Goal: Transaction & Acquisition: Purchase product/service

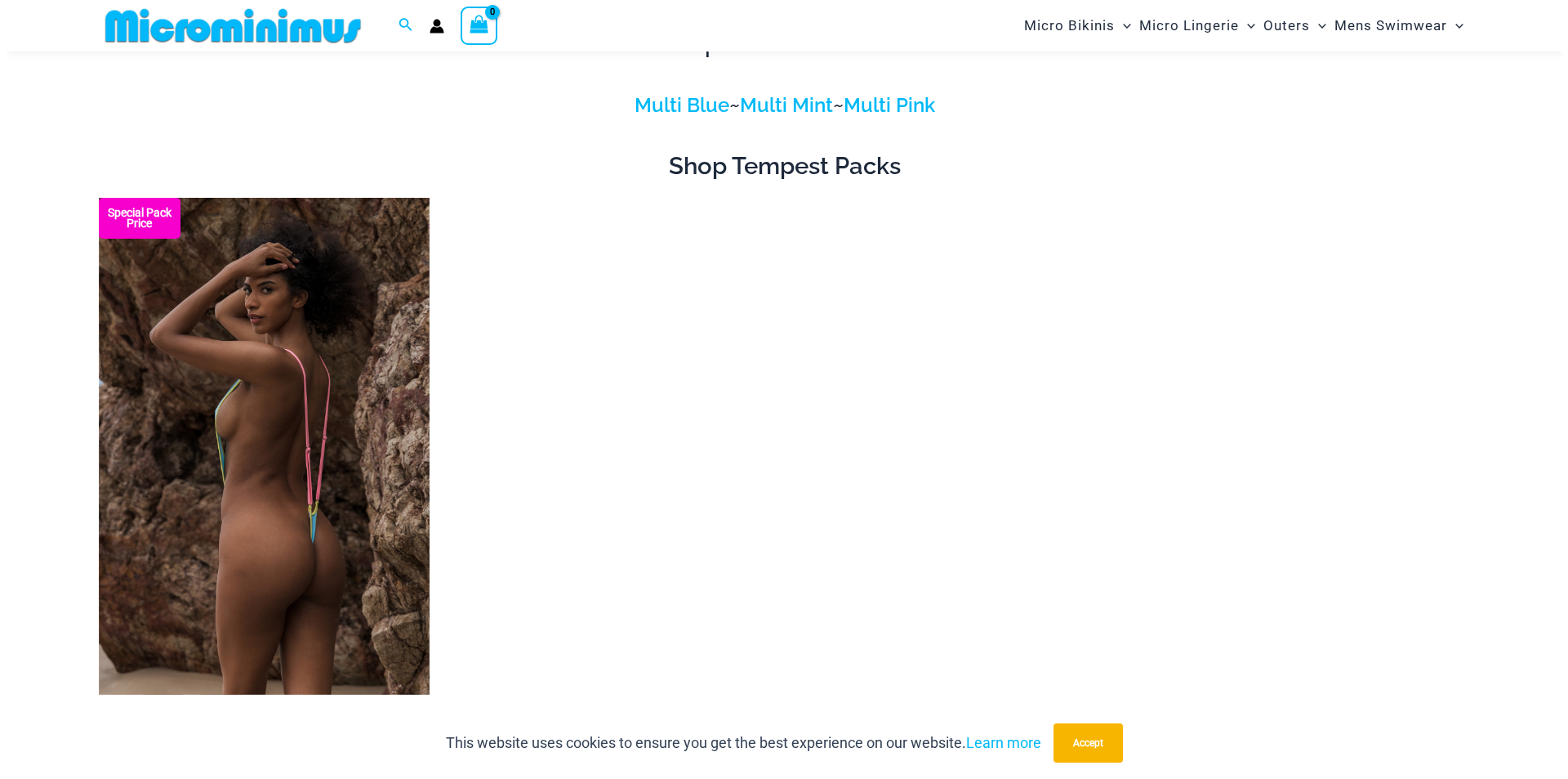
scroll to position [70, 0]
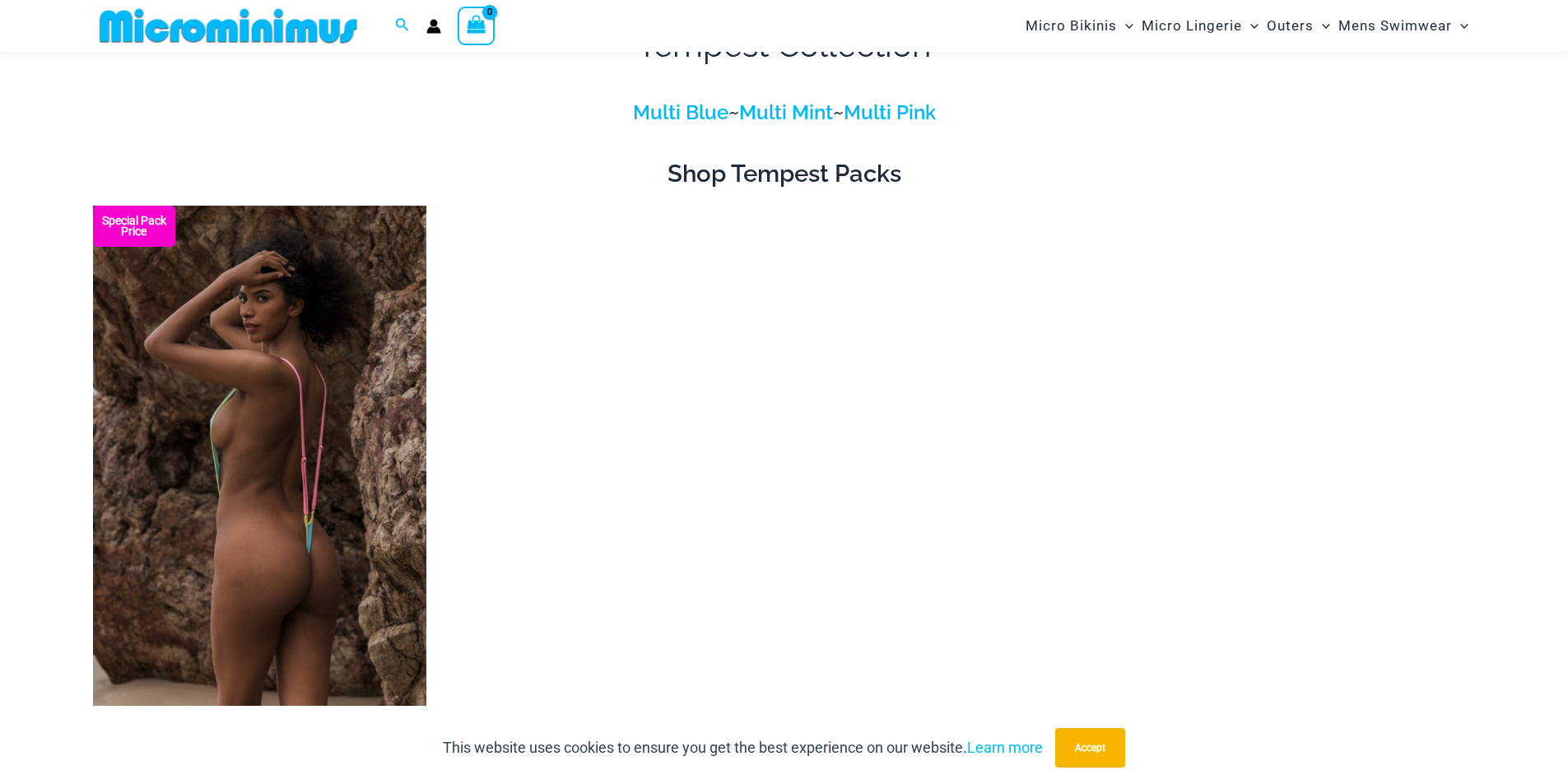
click at [334, 261] on img at bounding box center [259, 455] width 333 height 500
click at [315, 324] on img at bounding box center [259, 455] width 333 height 500
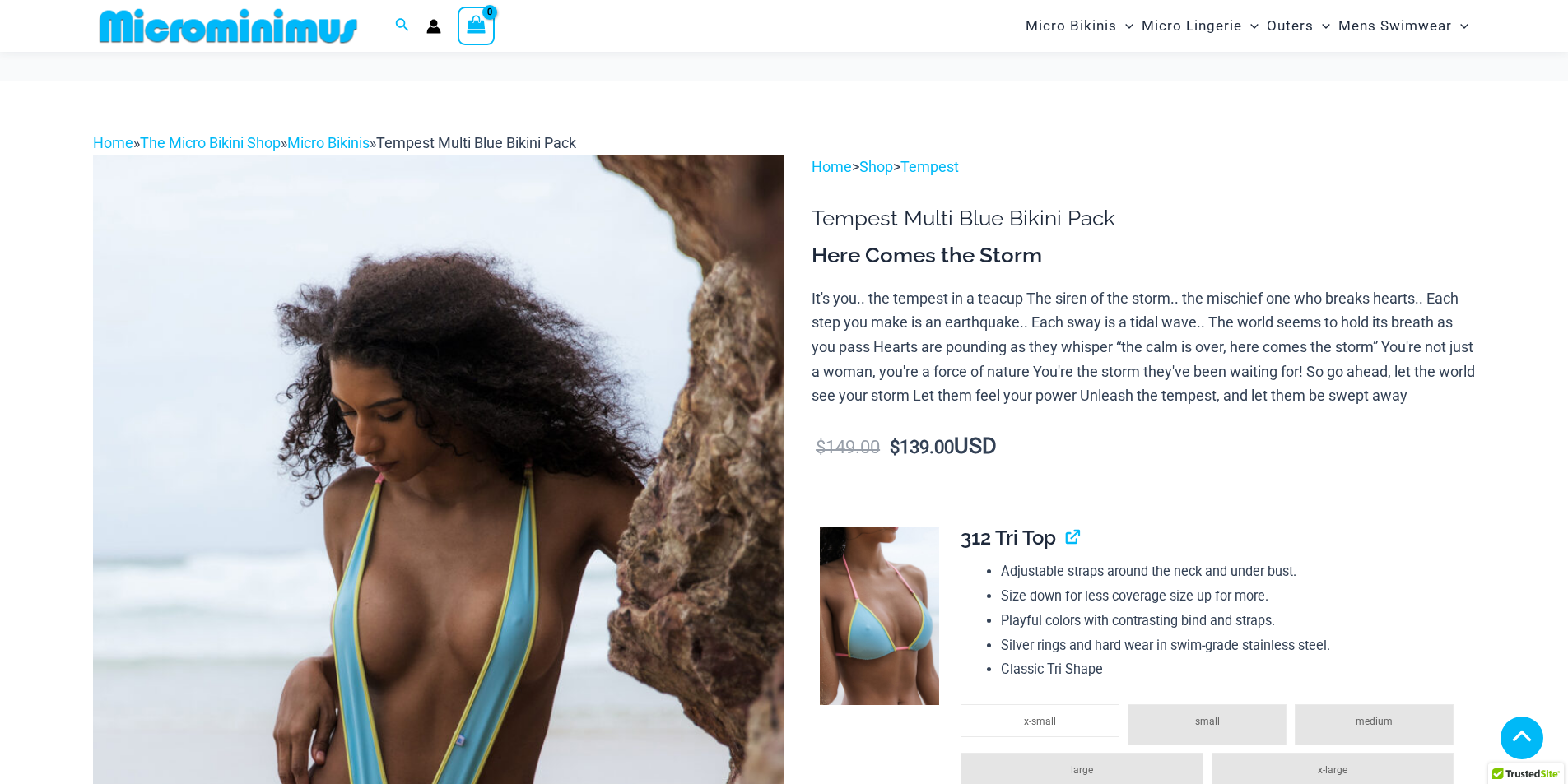
scroll to position [411, 0]
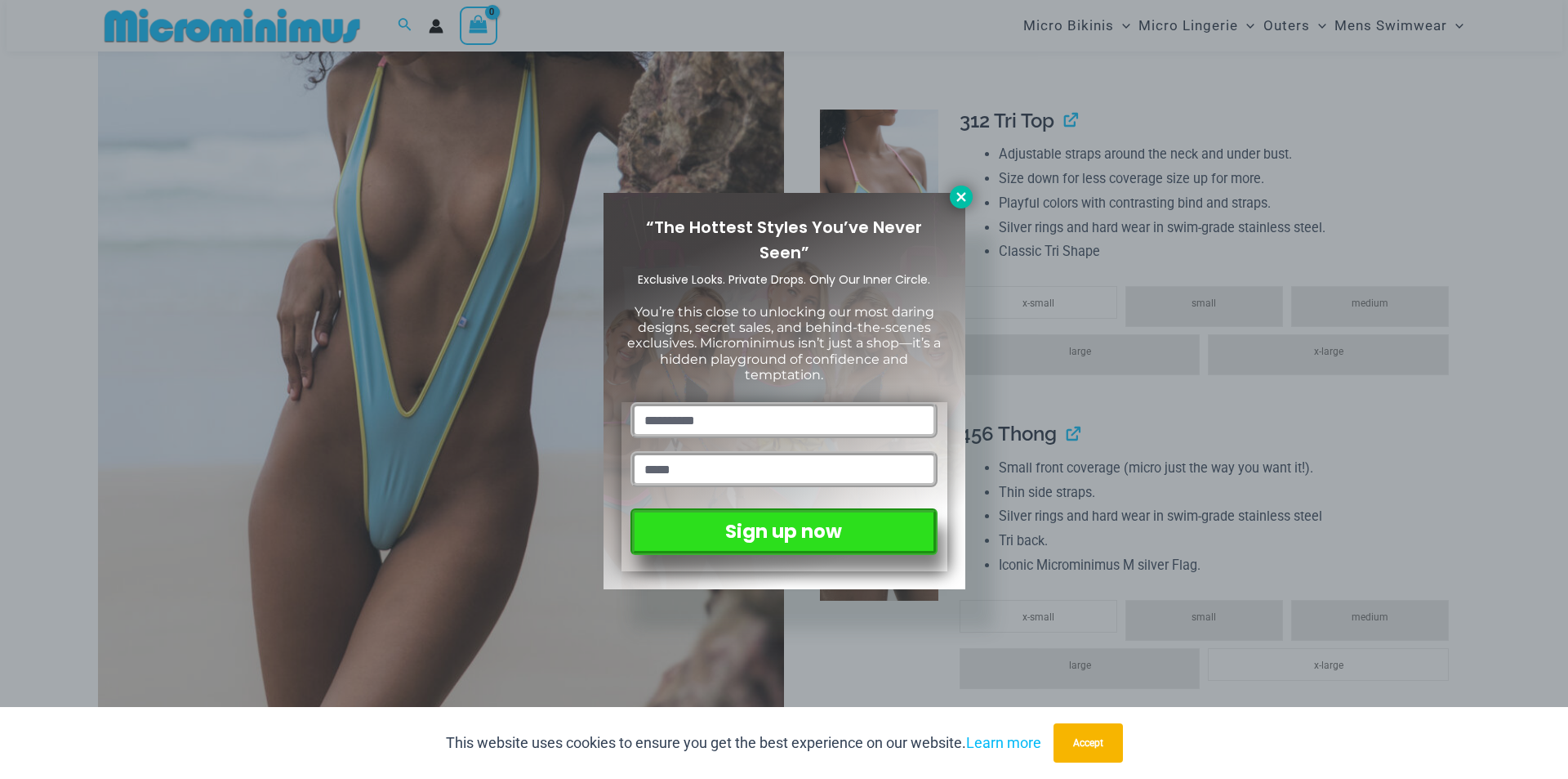
click at [955, 206] on button at bounding box center [961, 196] width 23 height 23
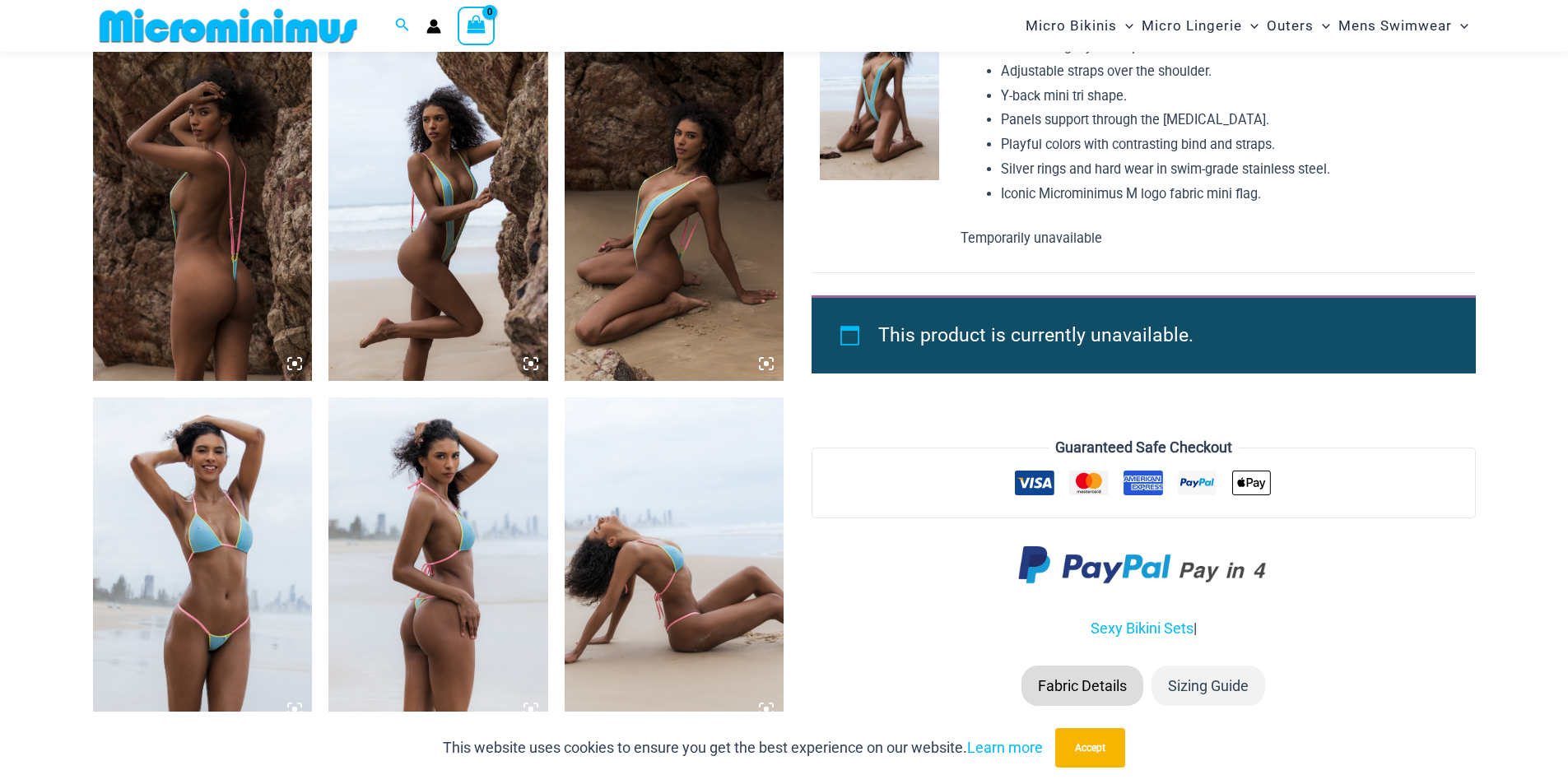
scroll to position [987, 0]
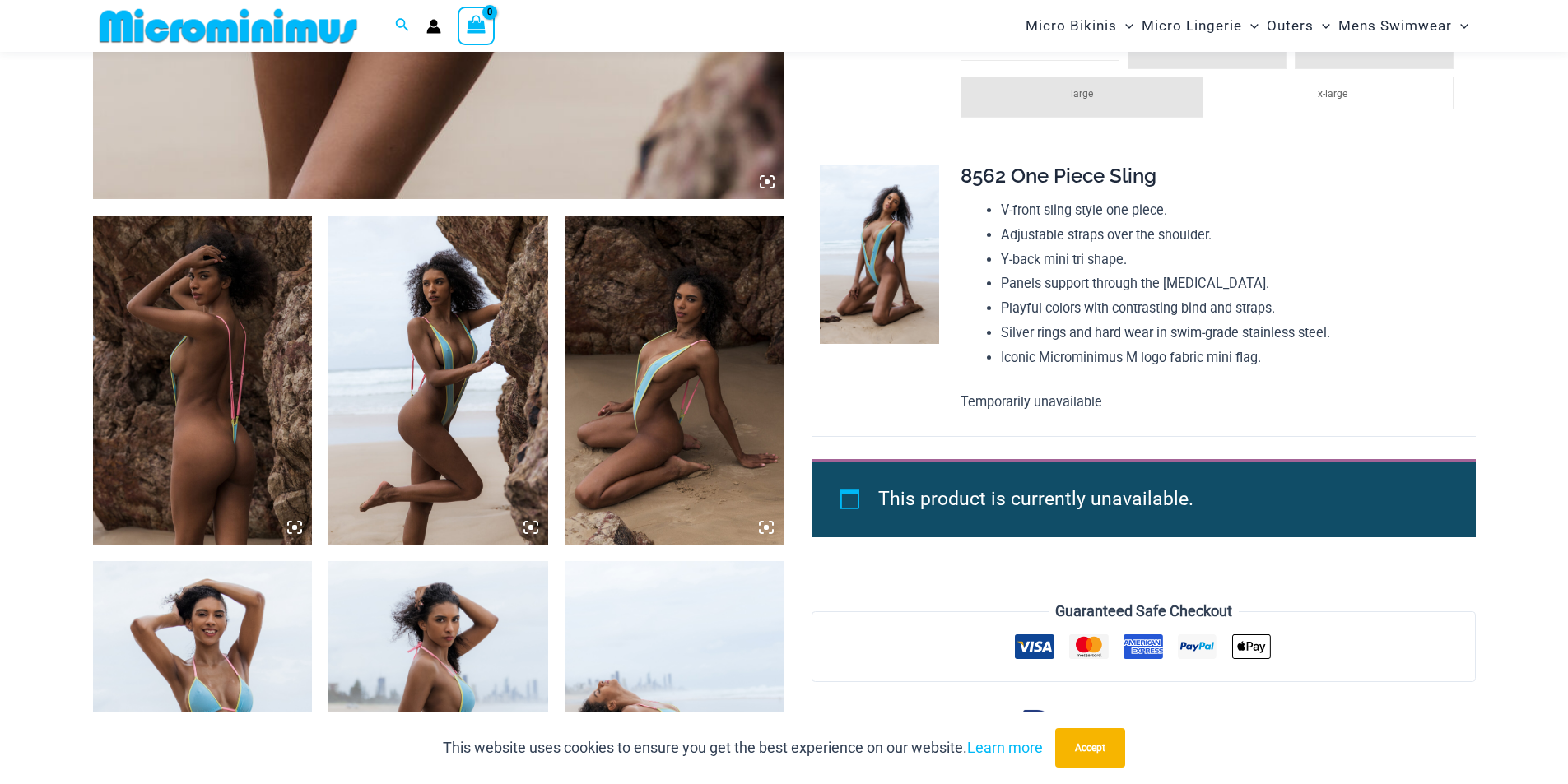
drag, startPoint x: 492, startPoint y: 329, endPoint x: 527, endPoint y: 528, distance: 202.1
click at [527, 528] on icon at bounding box center [531, 526] width 15 height 15
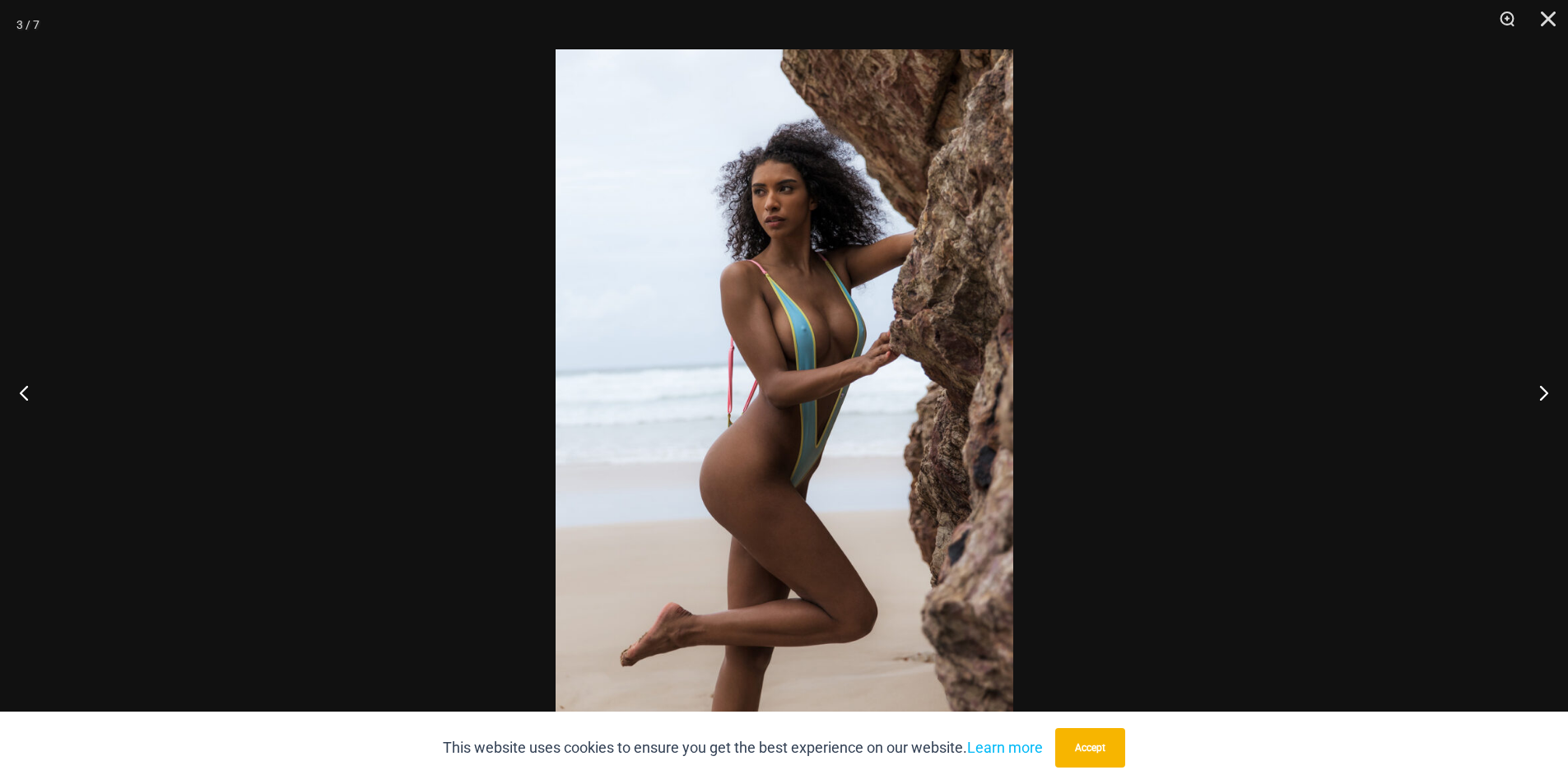
click at [753, 305] on img at bounding box center [784, 392] width 458 height 685
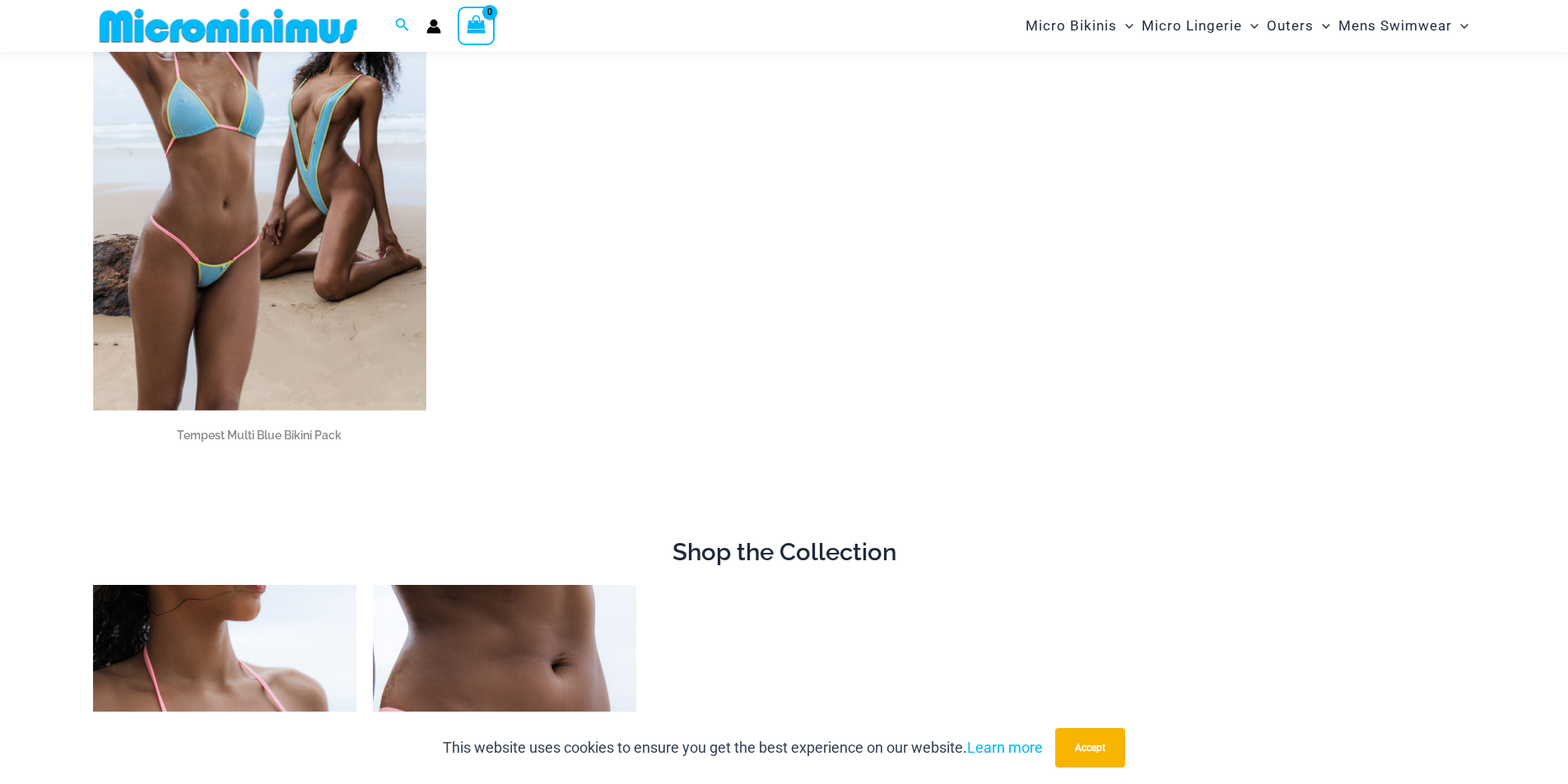
scroll to position [396, 0]
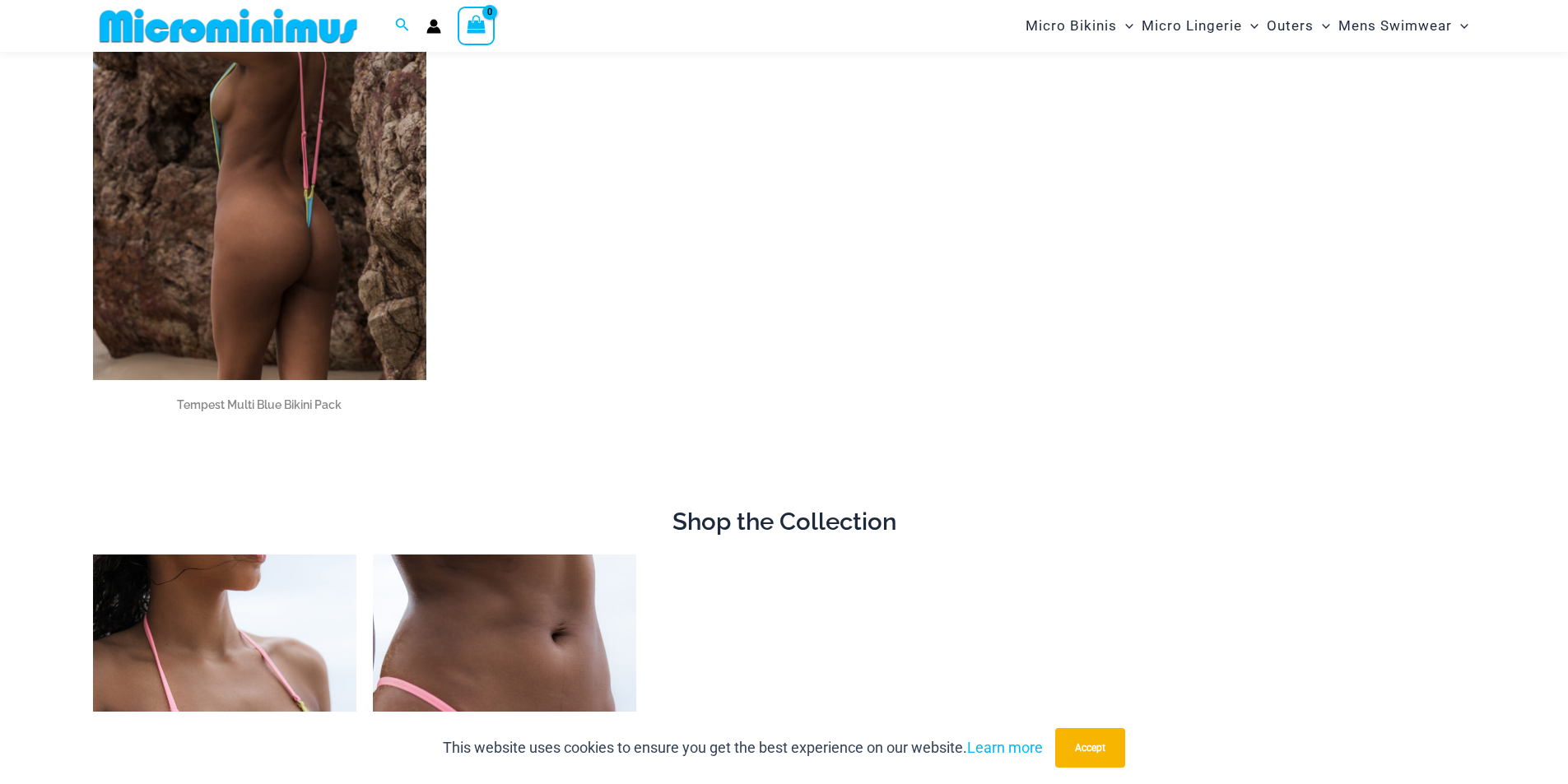
click at [300, 235] on img at bounding box center [259, 130] width 333 height 500
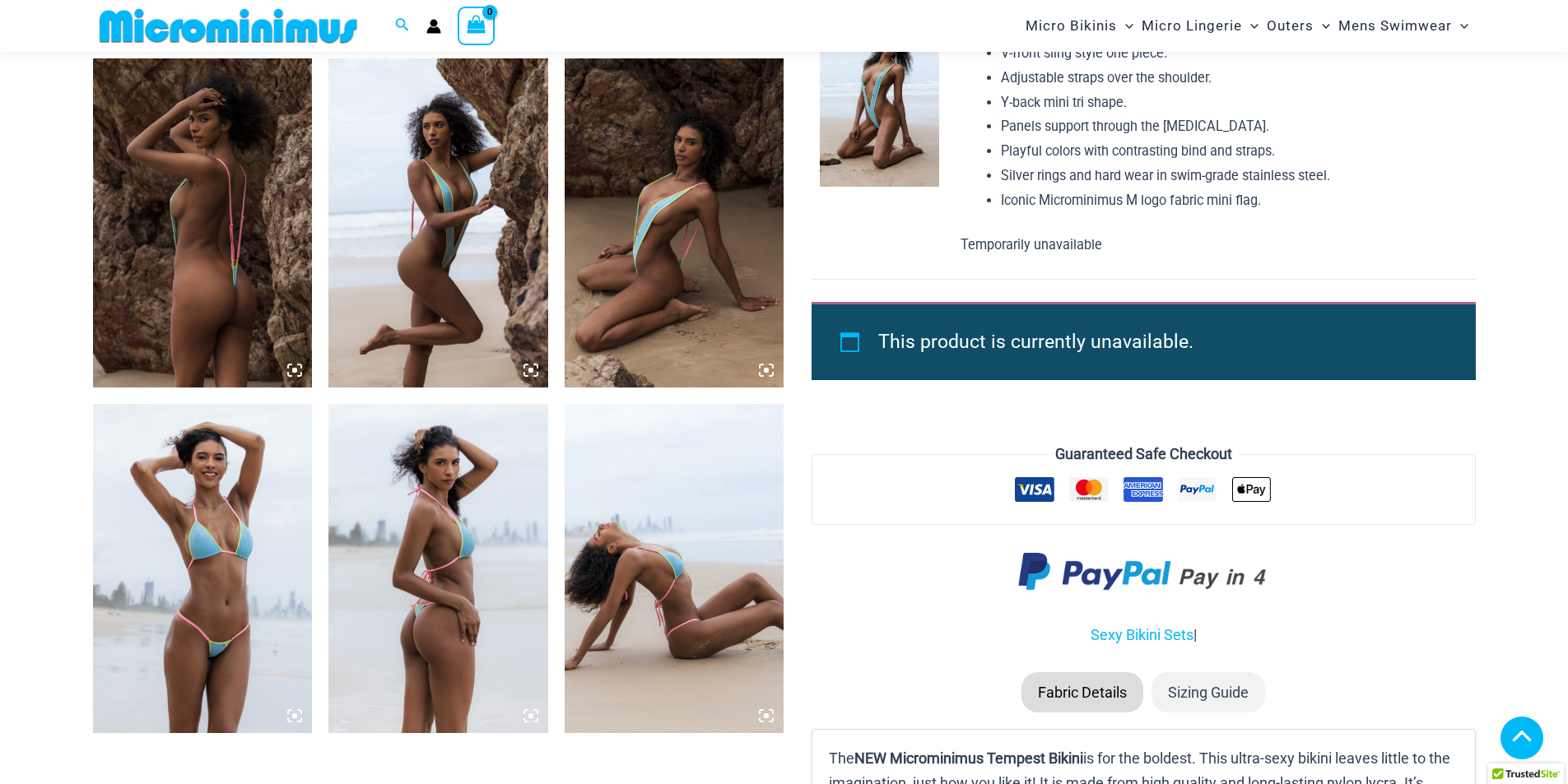
scroll to position [1144, 0]
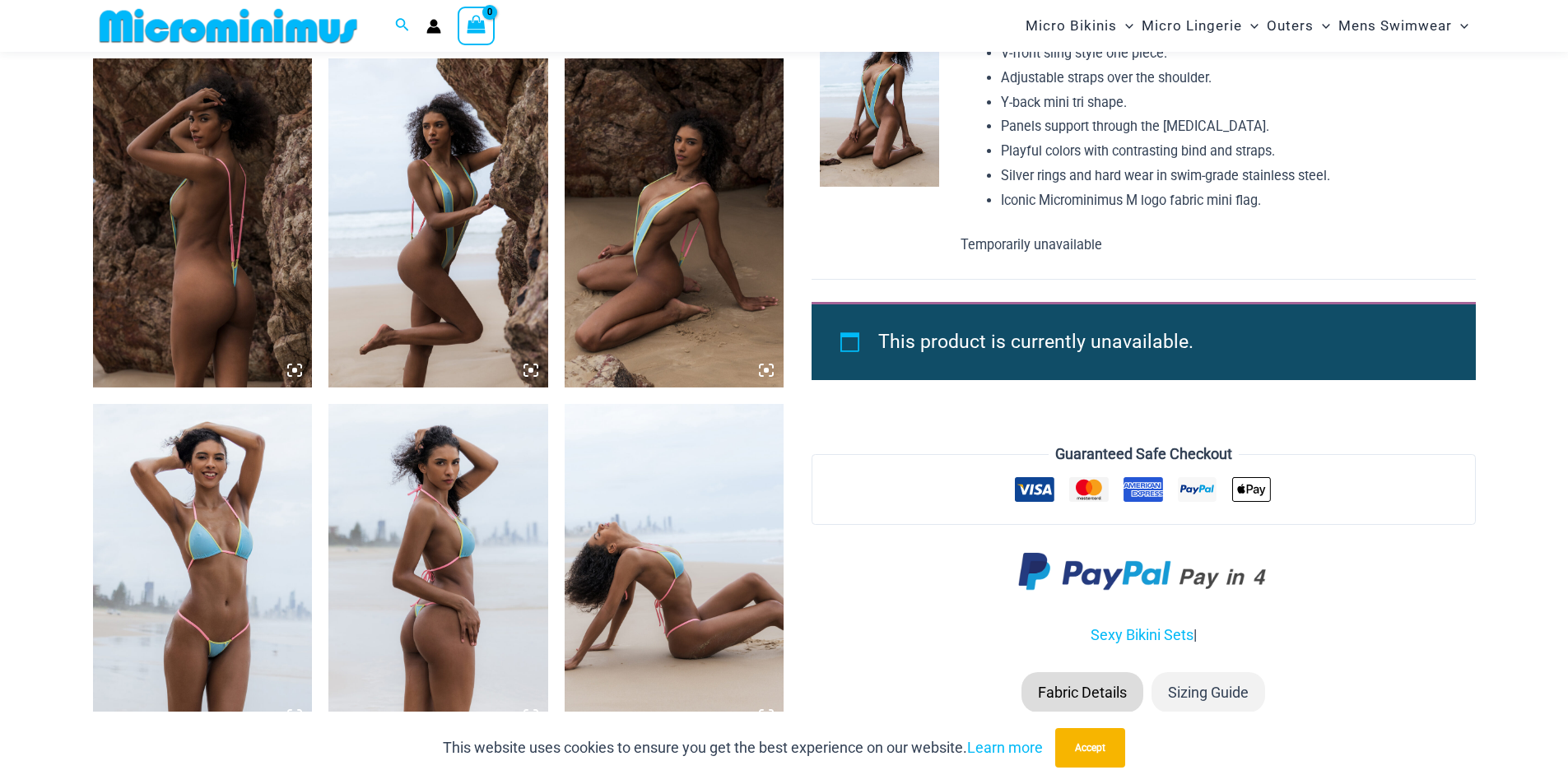
click at [768, 371] on icon at bounding box center [766, 370] width 5 height 5
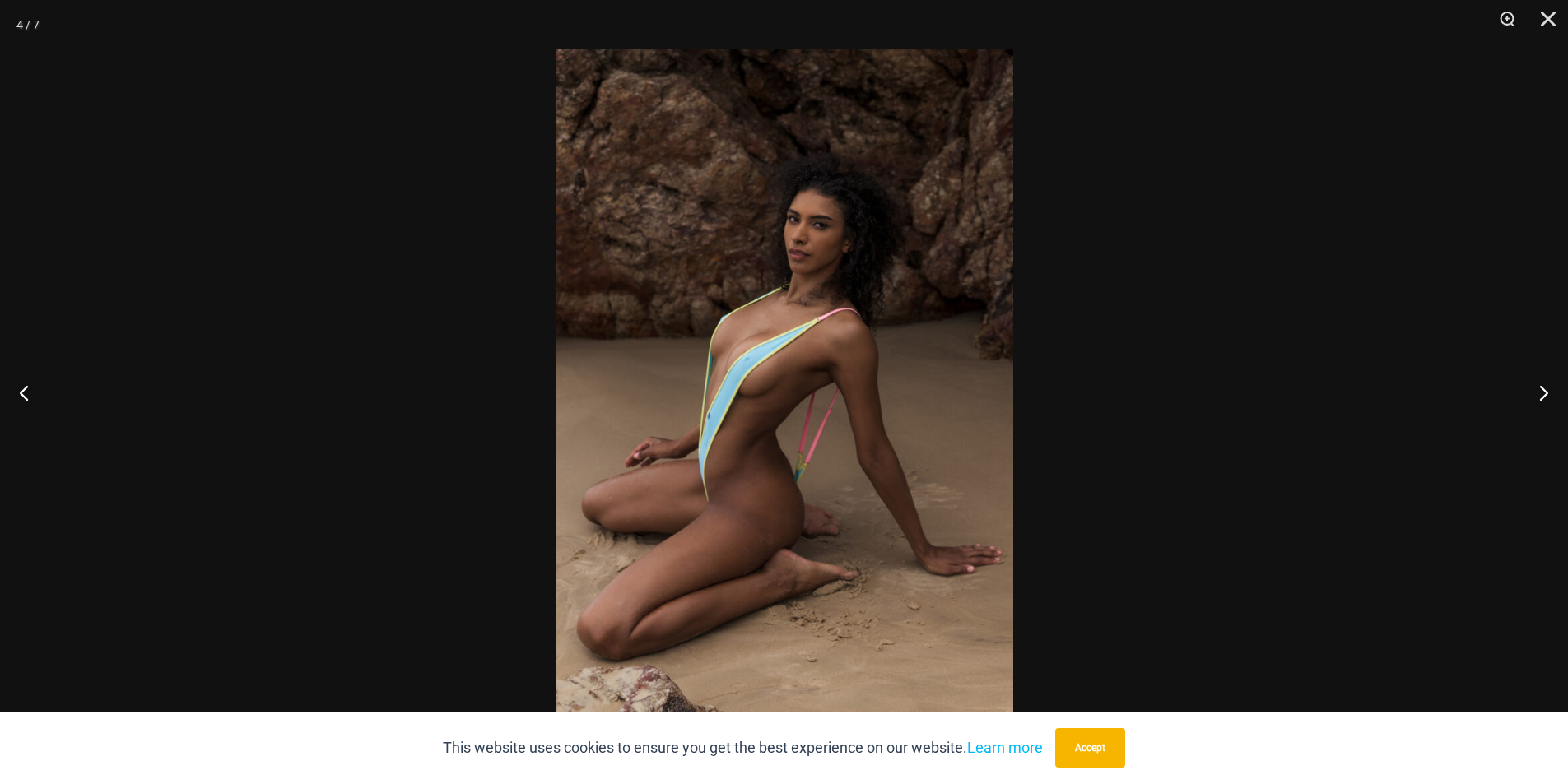
click at [769, 366] on img at bounding box center [784, 392] width 458 height 685
